Goal: Check status: Check status

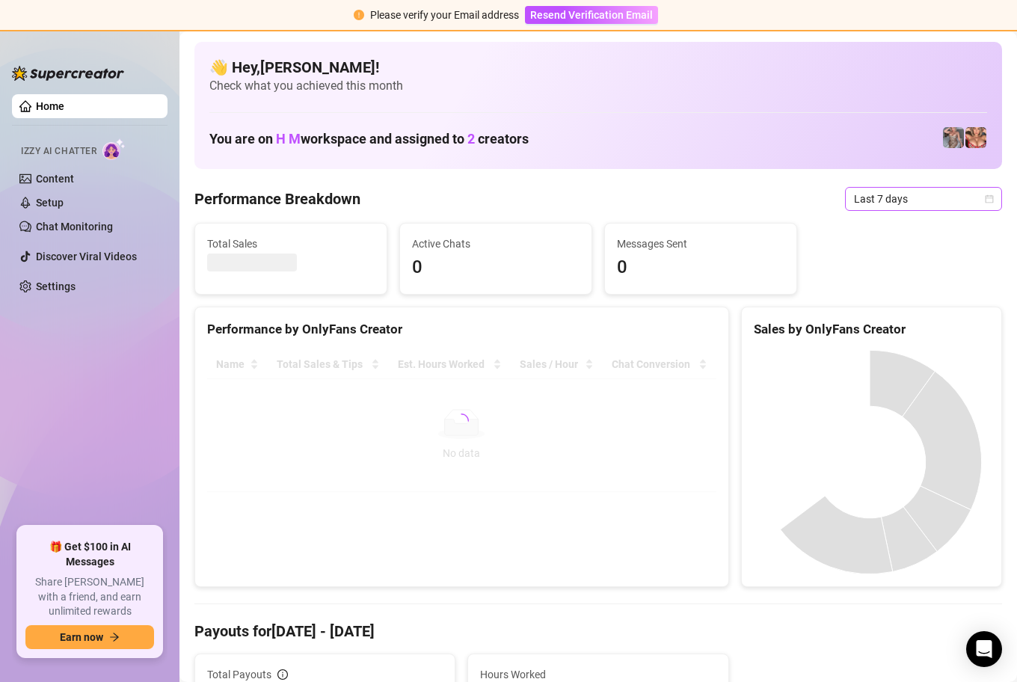
click at [985, 194] on icon "calendar" at bounding box center [989, 198] width 9 height 9
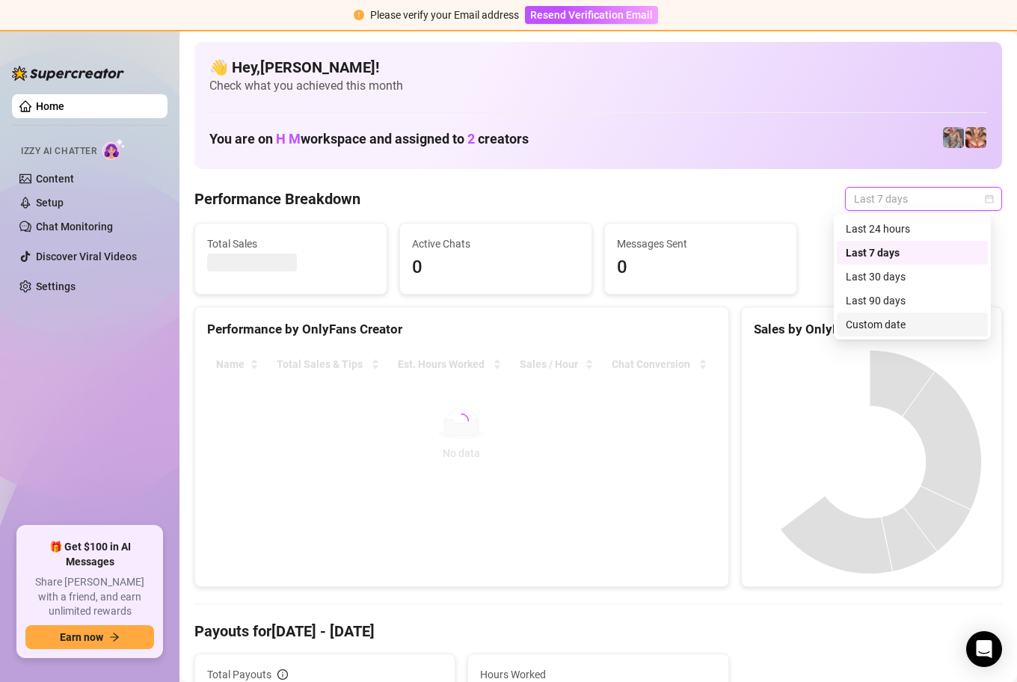
click at [899, 324] on div "Custom date" at bounding box center [912, 324] width 133 height 16
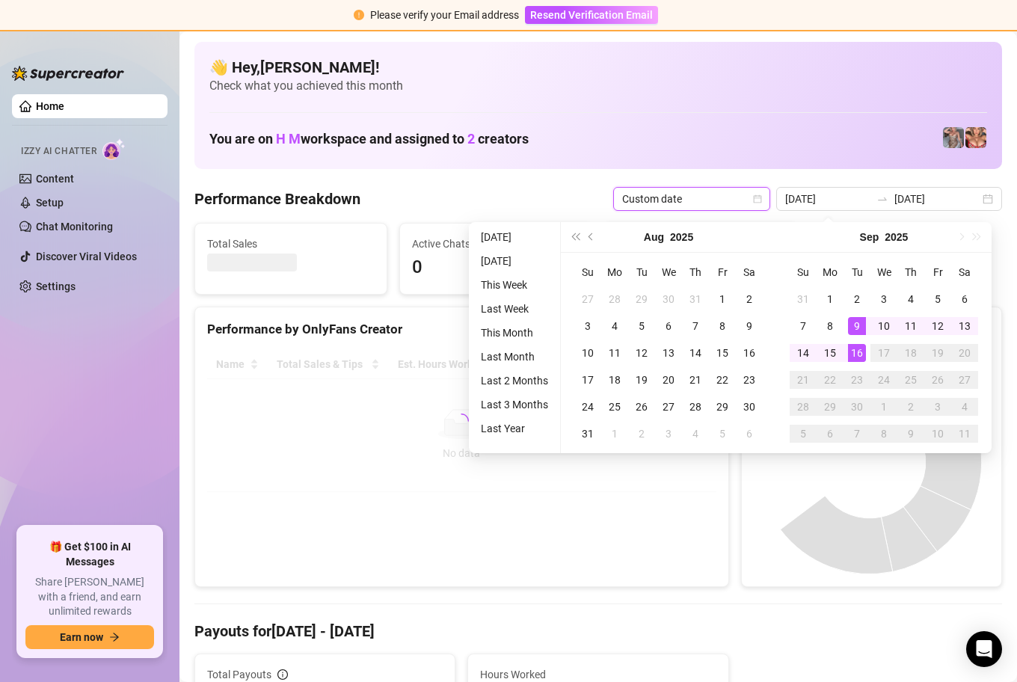
type input "[DATE]"
click at [858, 350] on div "16" at bounding box center [857, 353] width 18 height 18
click at [858, 351] on div "16" at bounding box center [857, 353] width 18 height 18
type input "[DATE]"
